Goal: Use online tool/utility: Utilize a website feature to perform a specific function

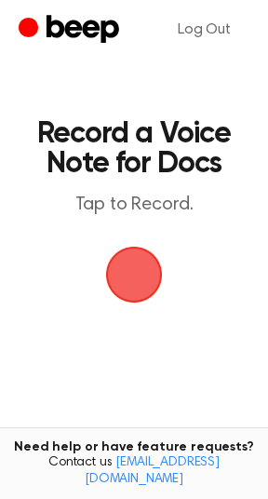
click at [128, 267] on span "button" at bounding box center [134, 275] width 52 height 52
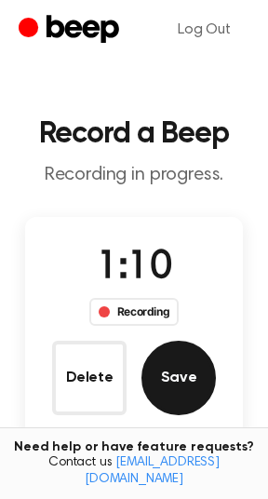
click at [193, 359] on button "Save" at bounding box center [179, 378] width 75 height 75
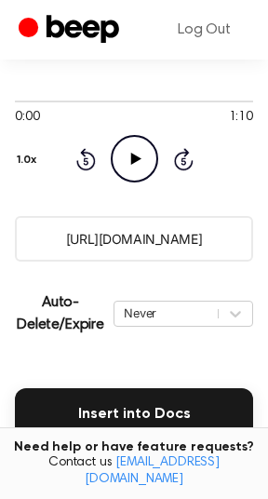
scroll to position [249, 0]
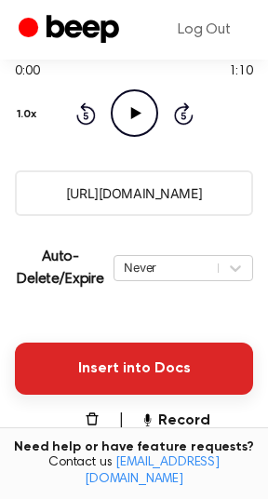
click at [118, 381] on button "Insert into Docs" at bounding box center [134, 369] width 239 height 52
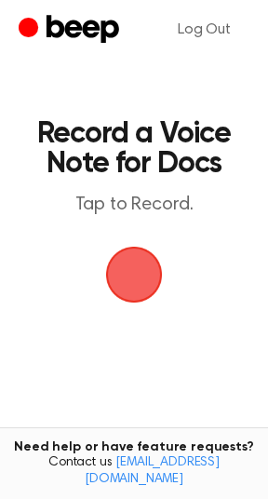
click at [136, 278] on span "button" at bounding box center [134, 275] width 72 height 72
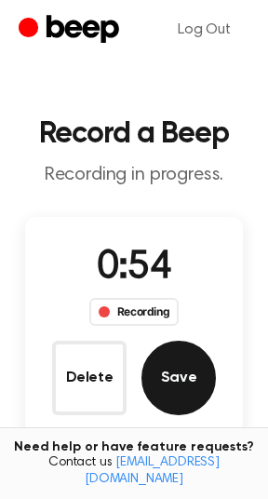
click at [169, 403] on button "Save" at bounding box center [179, 378] width 75 height 75
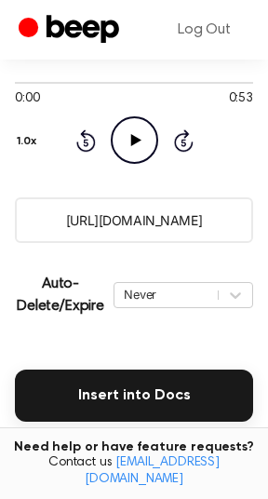
scroll to position [387, 0]
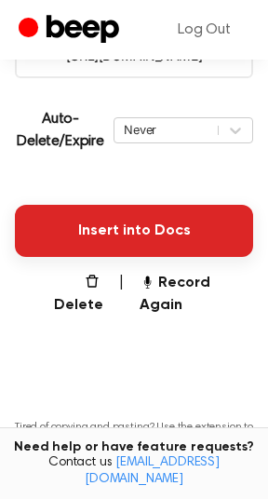
click at [129, 235] on button "Insert into Docs" at bounding box center [134, 231] width 239 height 52
